Goal: Find specific page/section: Find specific page/section

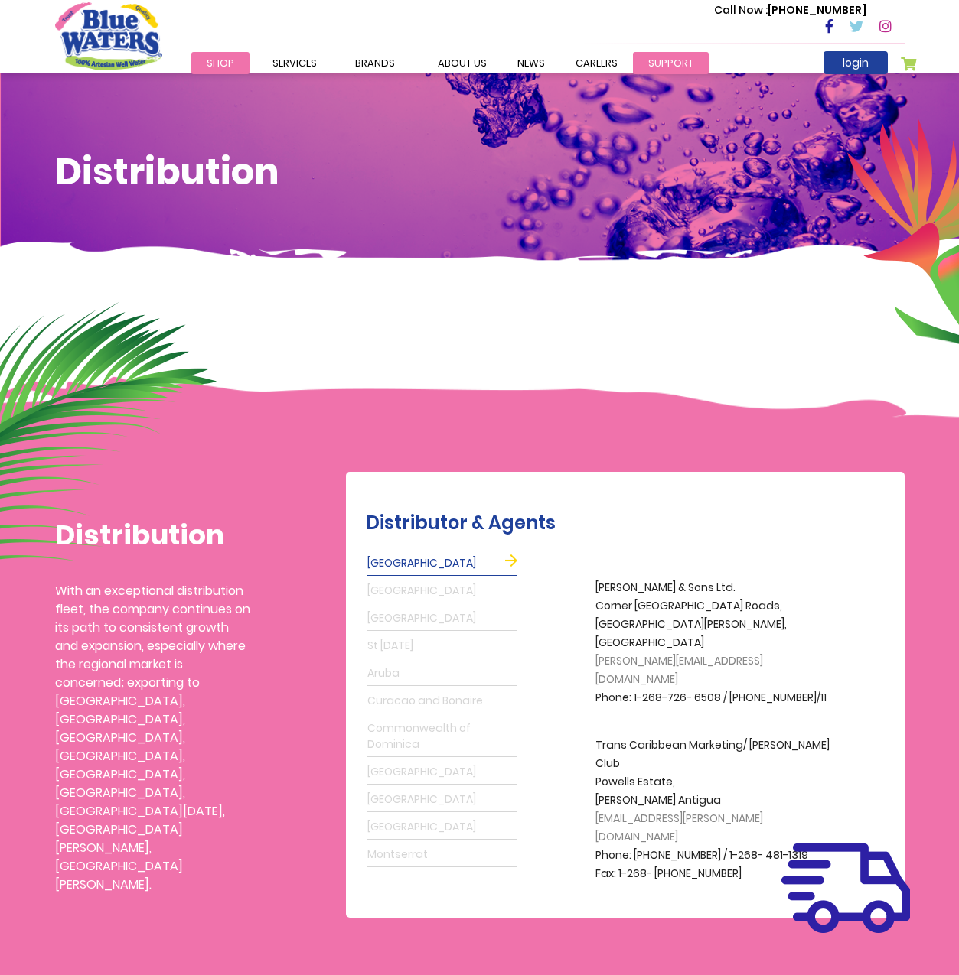
click at [640, 61] on link "support" at bounding box center [671, 63] width 76 height 22
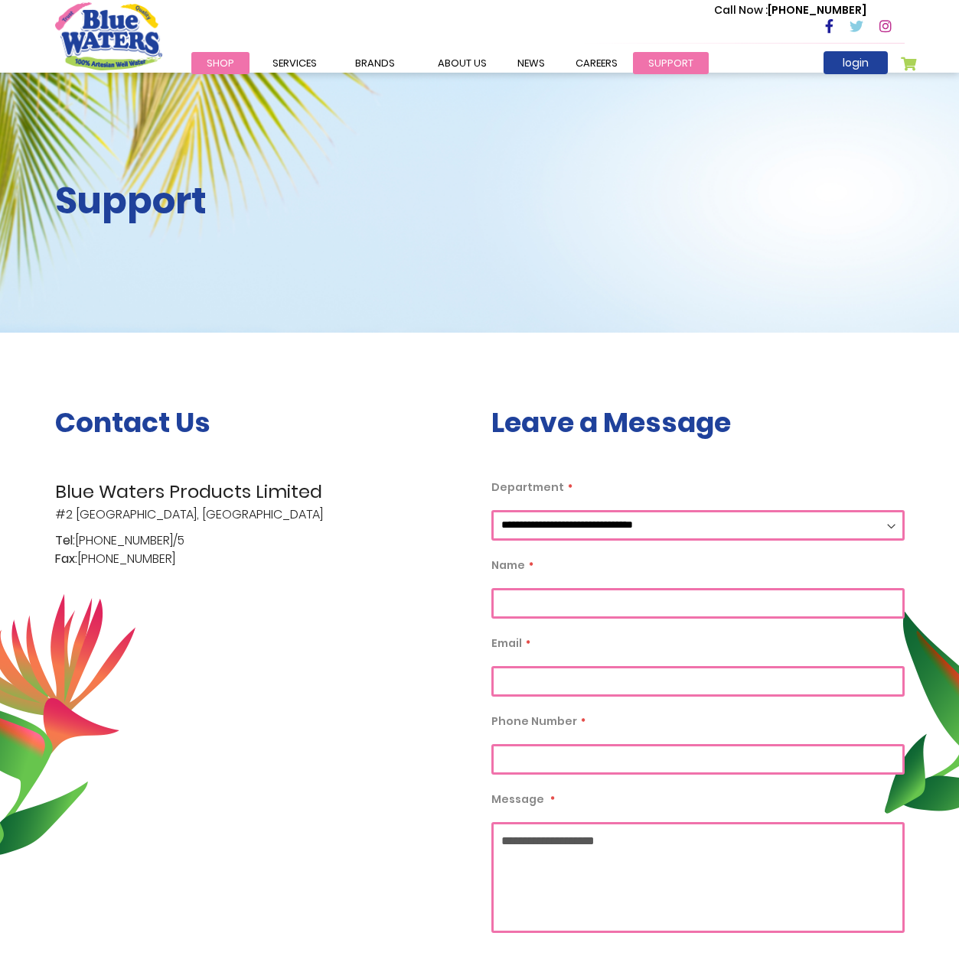
click at [641, 54] on link "support" at bounding box center [671, 63] width 76 height 22
drag, startPoint x: 0, startPoint y: 0, endPoint x: 480, endPoint y: 72, distance: 485.8
